Goal: Information Seeking & Learning: Understand process/instructions

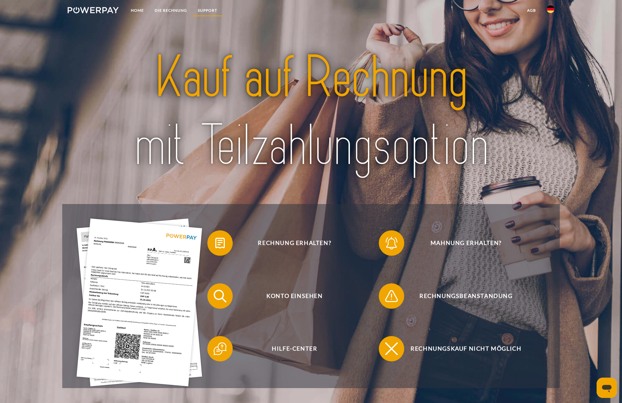
click at [212, 5] on link "SUPPORT" at bounding box center [207, 10] width 30 height 11
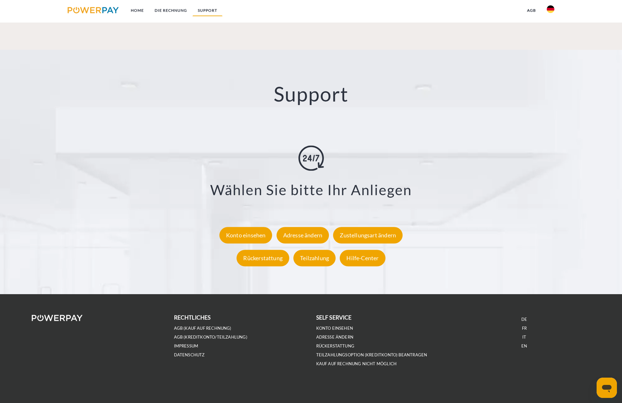
scroll to position [1091, 0]
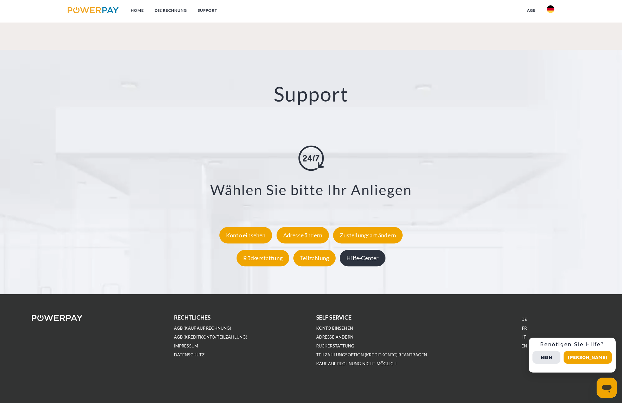
click at [361, 266] on div "Hilfe-Center" at bounding box center [362, 258] width 45 height 17
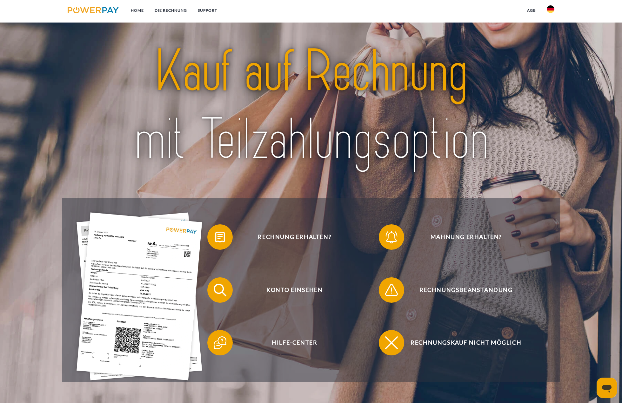
scroll to position [0, 0]
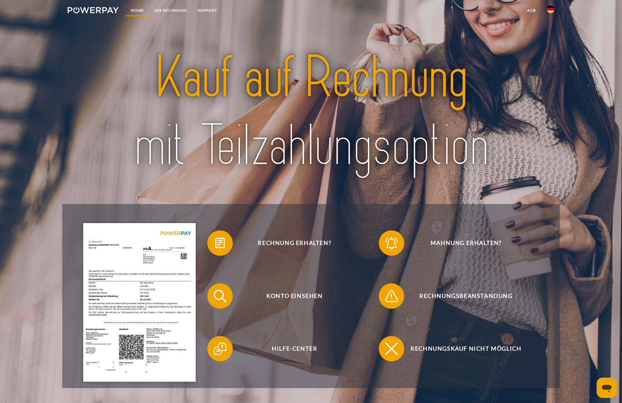
click at [135, 12] on link "Home" at bounding box center [137, 10] width 24 height 11
click at [168, 8] on link "DIE RECHNUNG" at bounding box center [170, 10] width 43 height 11
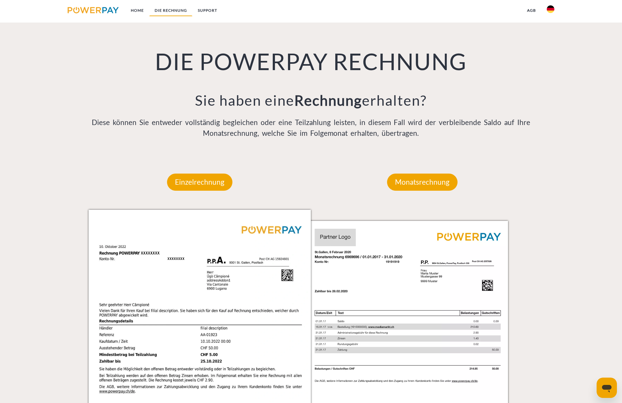
scroll to position [441, 0]
click at [455, 183] on p "Monatsrechnung" at bounding box center [422, 181] width 71 height 17
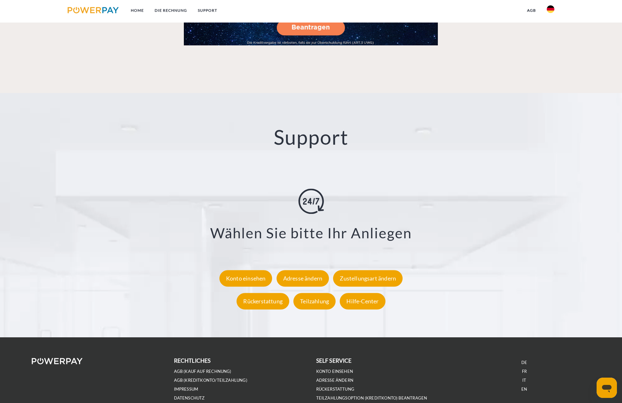
scroll to position [1091, 0]
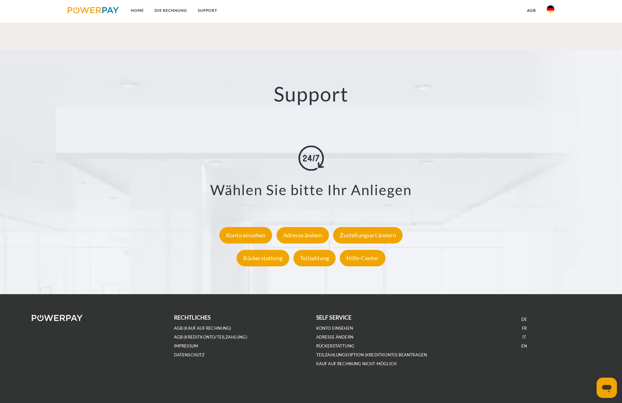
click at [332, 315] on b "self service" at bounding box center [334, 317] width 36 height 7
click at [182, 356] on link "DATENSCHUTZ" at bounding box center [189, 355] width 31 height 5
